Goal: Find specific page/section: Find specific page/section

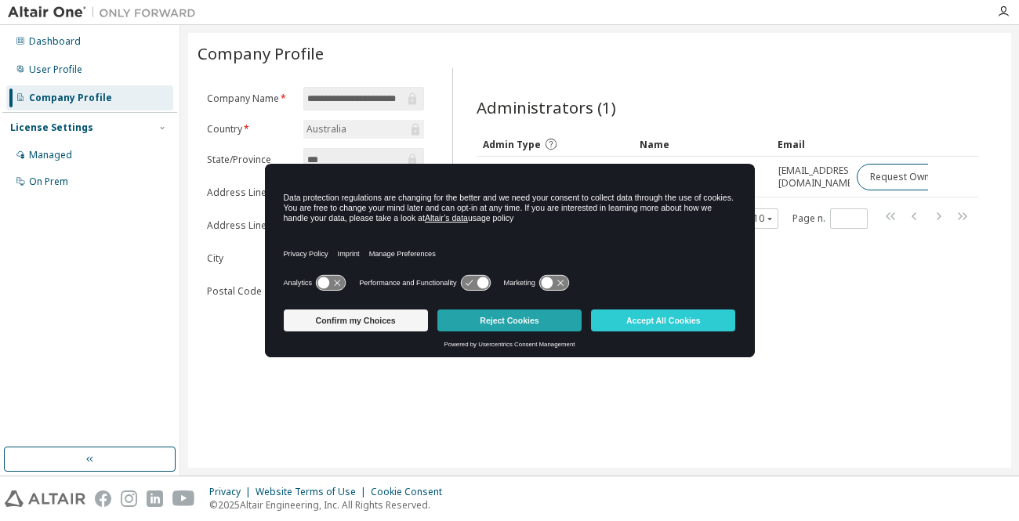
click at [510, 322] on button "Reject Cookies" at bounding box center [509, 321] width 144 height 22
